Goal: Transaction & Acquisition: Purchase product/service

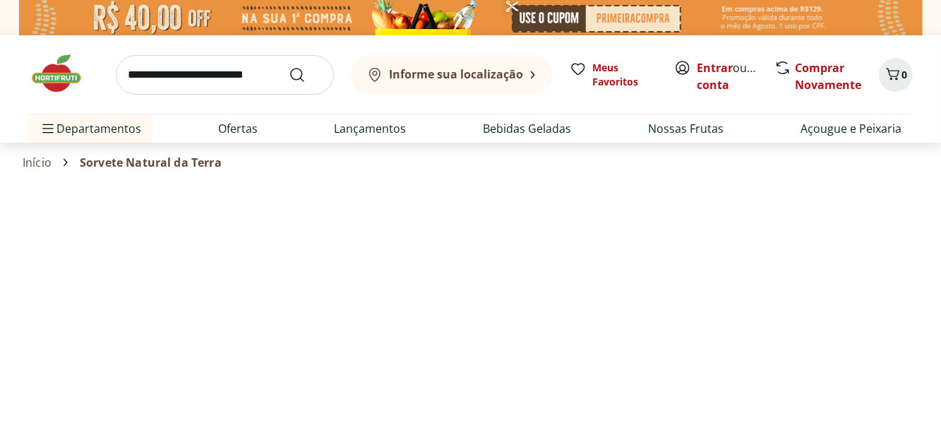
select select "**********"
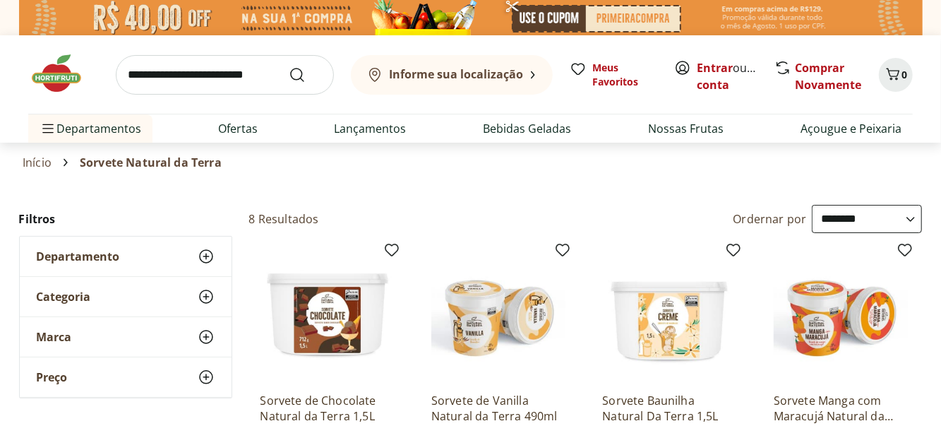
click at [651, 306] on img at bounding box center [669, 314] width 134 height 134
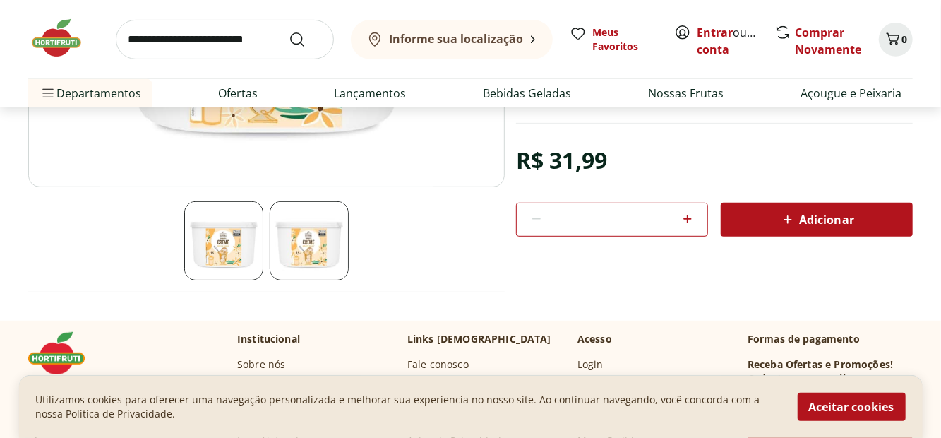
scroll to position [329, 0]
click at [227, 234] on img at bounding box center [223, 240] width 79 height 79
click at [288, 249] on img at bounding box center [309, 240] width 79 height 79
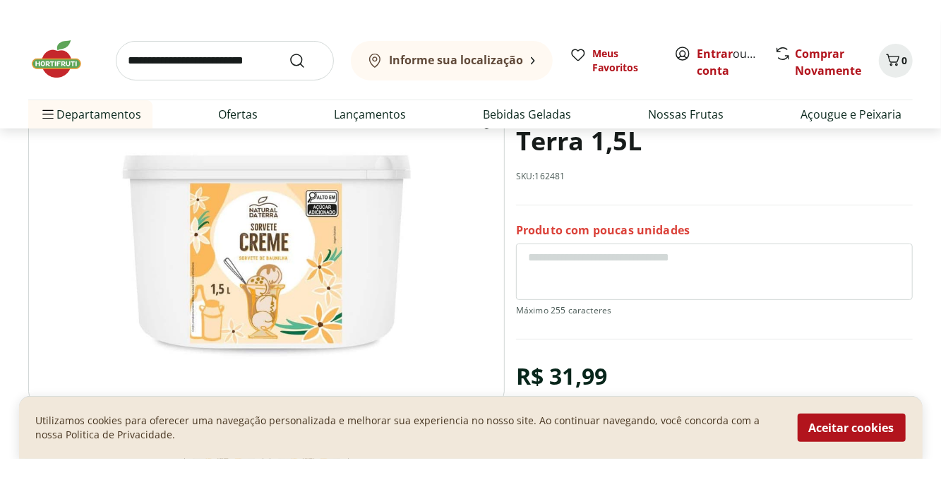
scroll to position [134, 0]
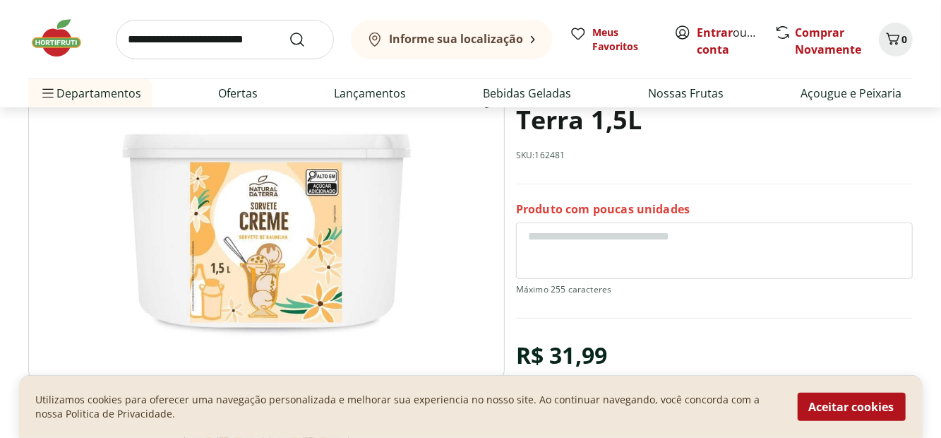
click at [196, 233] on img at bounding box center [266, 215] width 477 height 334
click at [193, 232] on img at bounding box center [266, 215] width 477 height 334
click at [196, 232] on img at bounding box center [266, 215] width 477 height 334
click at [193, 228] on img at bounding box center [266, 215] width 477 height 334
